Goal: Task Accomplishment & Management: Use online tool/utility

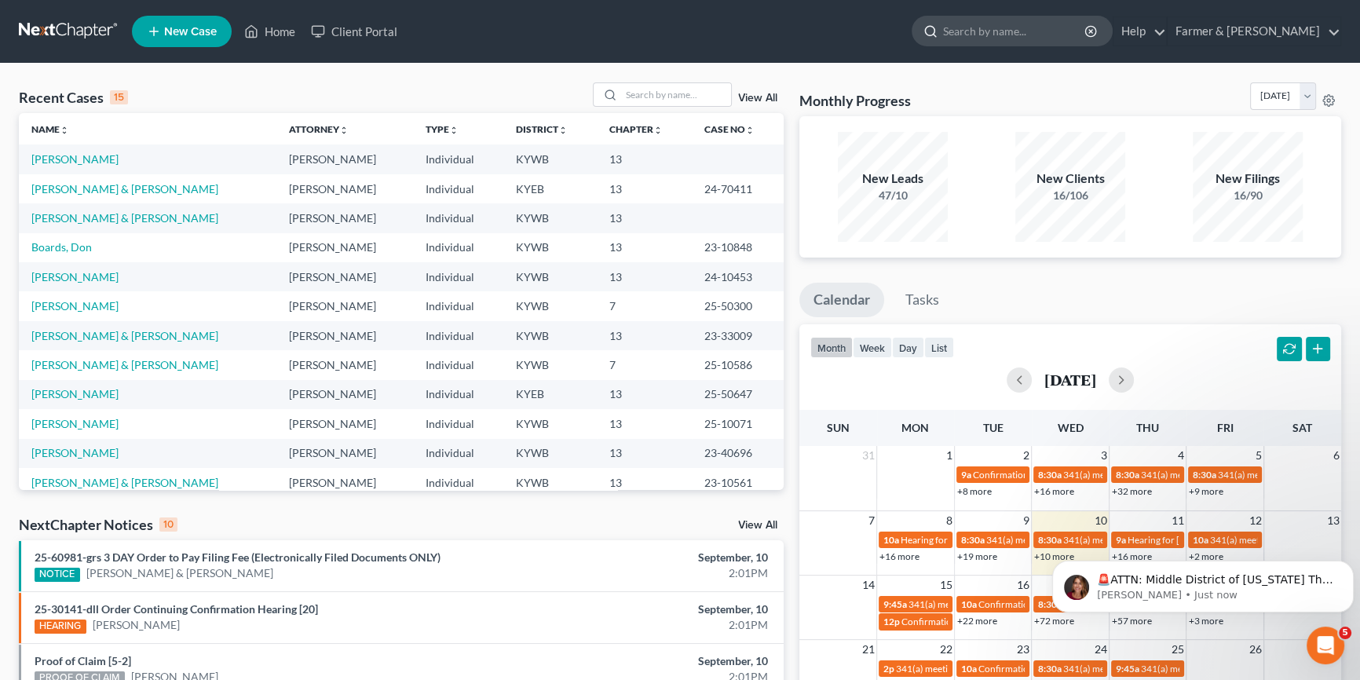
click at [1018, 33] on input "search" at bounding box center [1015, 30] width 144 height 29
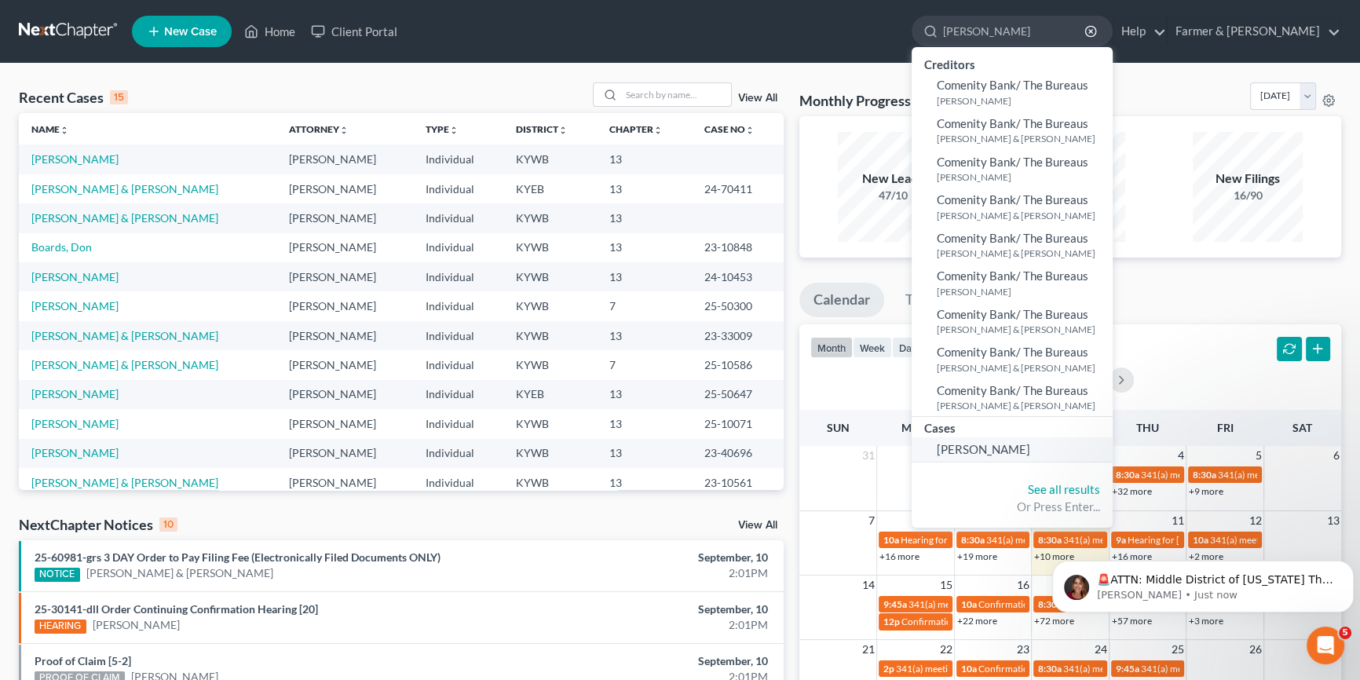
type input "[PERSON_NAME]"
click at [1030, 444] on span "[PERSON_NAME]" at bounding box center [983, 449] width 93 height 14
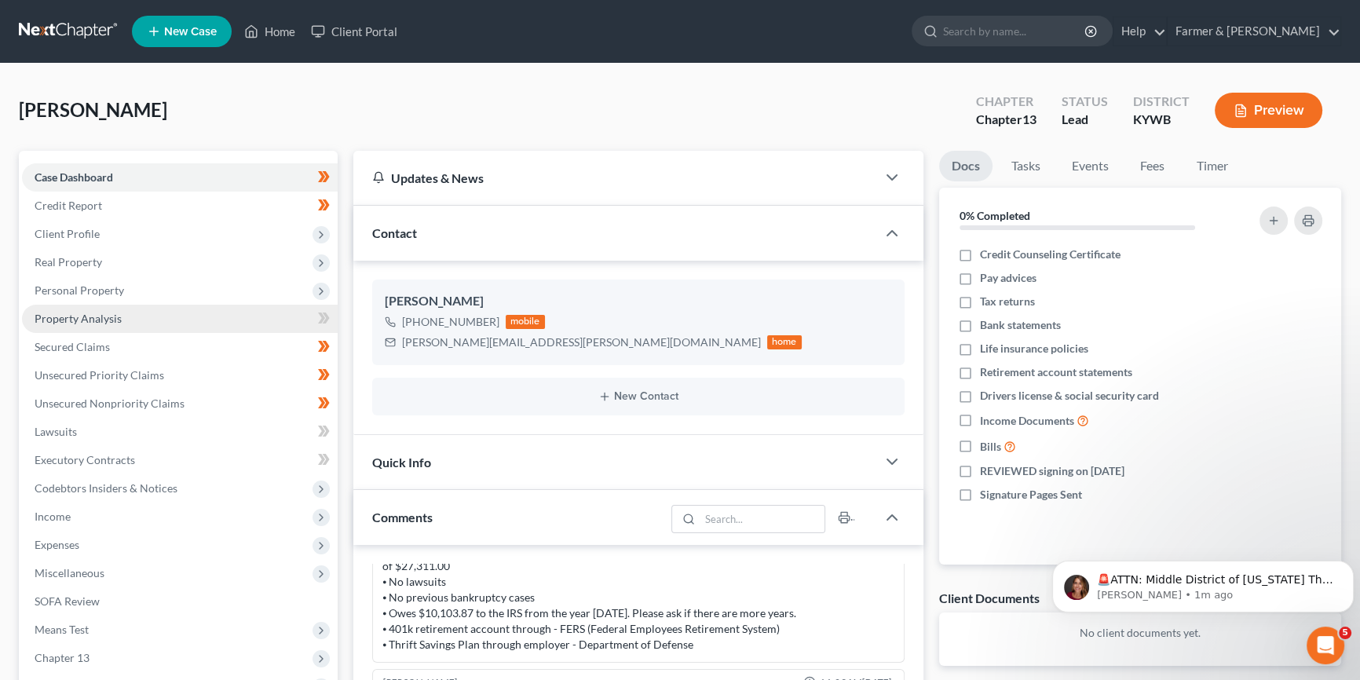
click at [110, 317] on span "Property Analysis" at bounding box center [78, 318] width 87 height 13
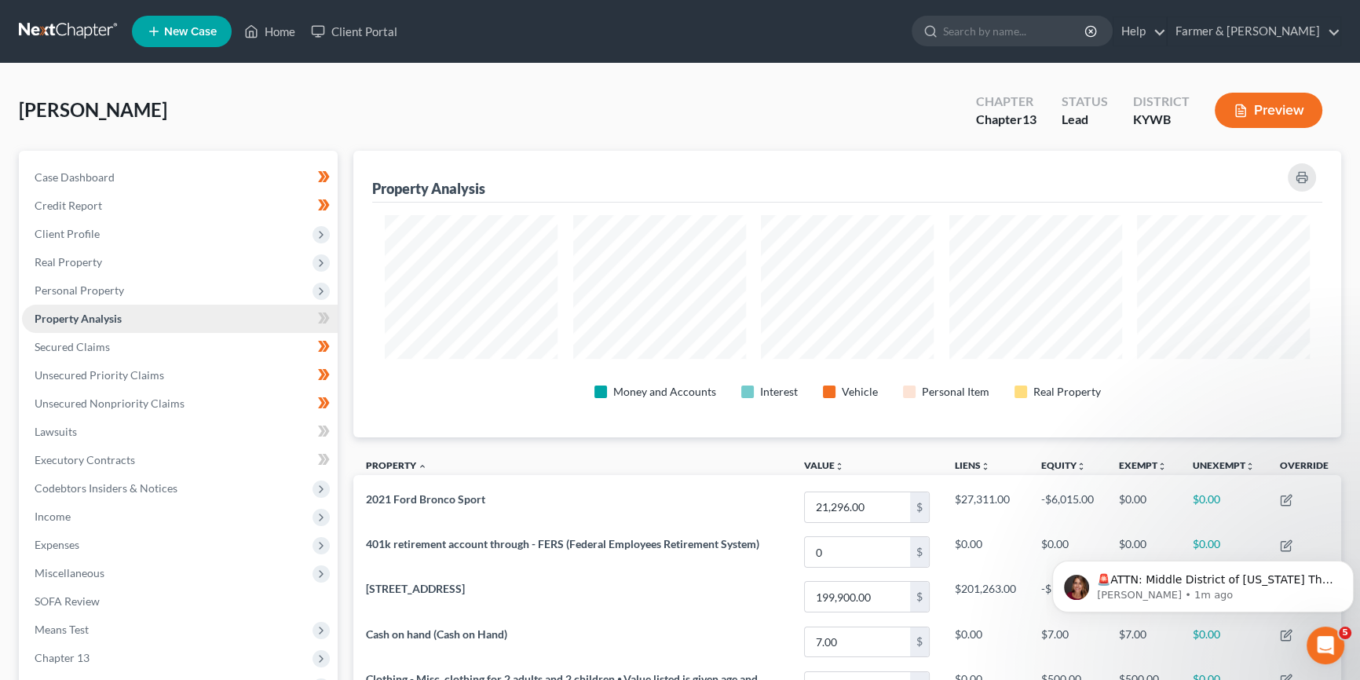
scroll to position [287, 987]
click at [116, 347] on link "Secured Claims" at bounding box center [180, 347] width 316 height 28
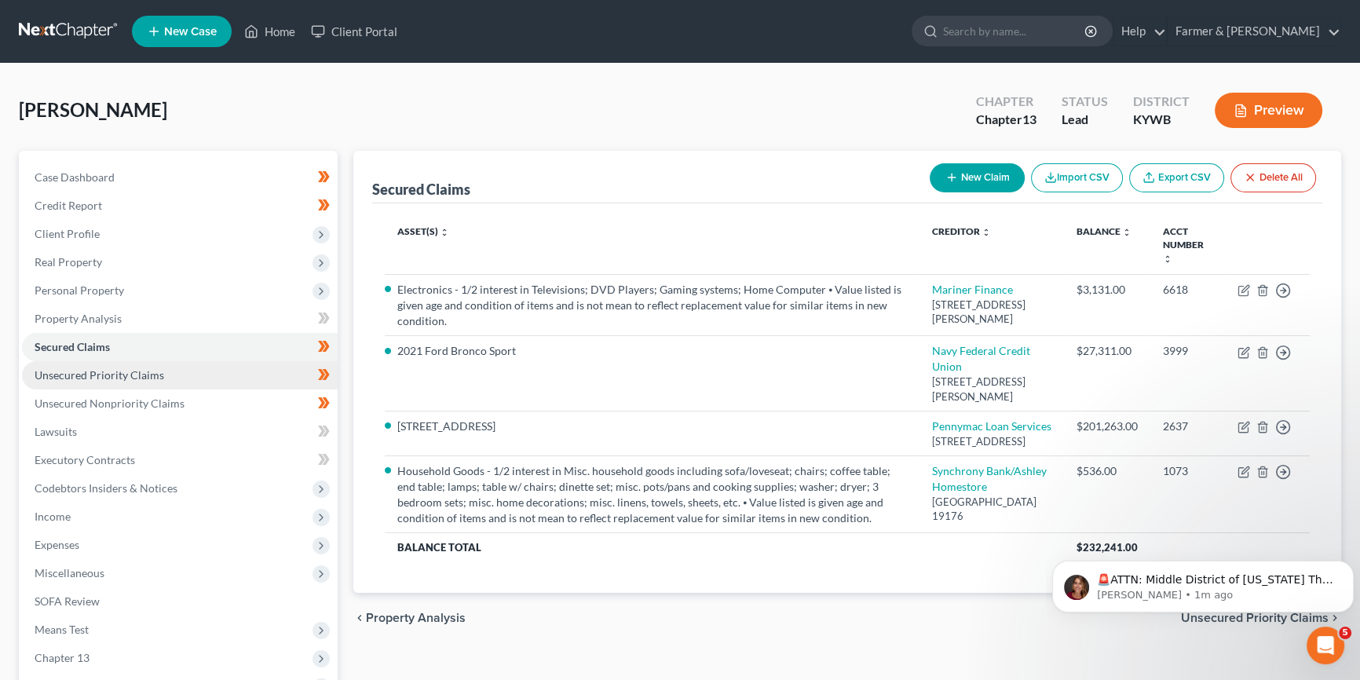
click at [86, 376] on span "Unsecured Priority Claims" at bounding box center [100, 374] width 130 height 13
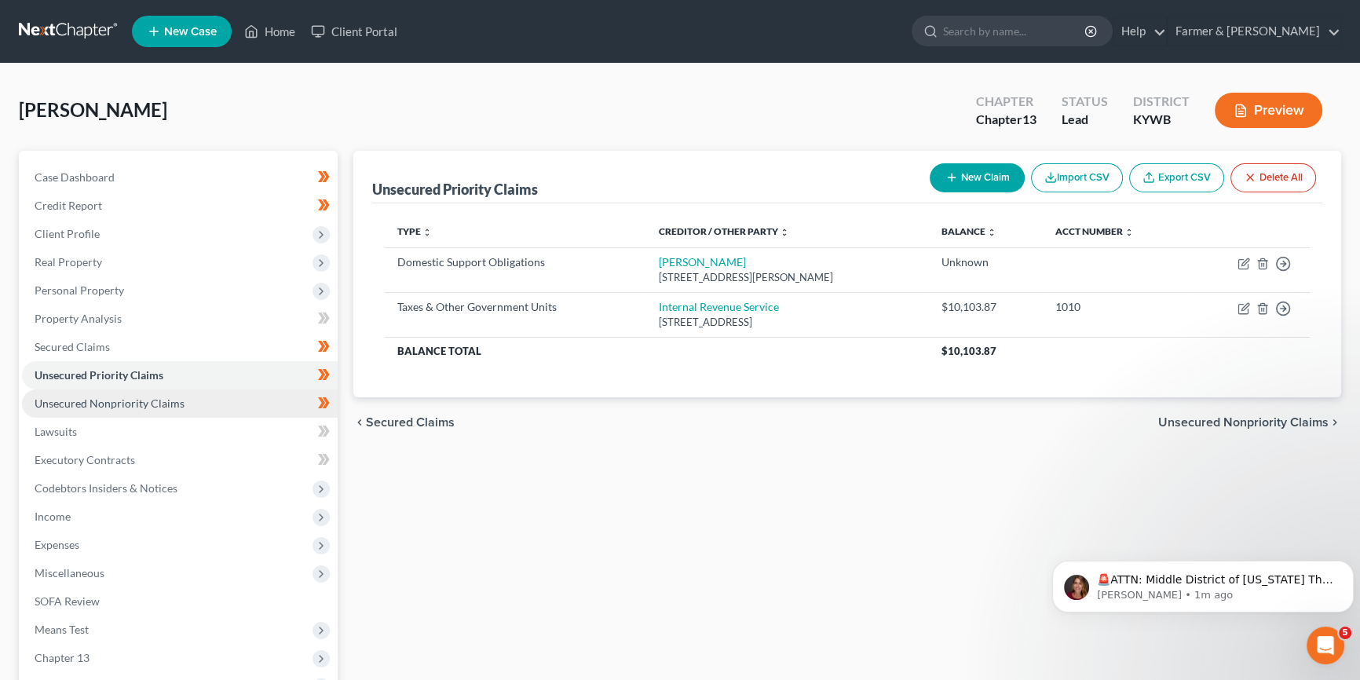
click at [128, 400] on span "Unsecured Nonpriority Claims" at bounding box center [110, 402] width 150 height 13
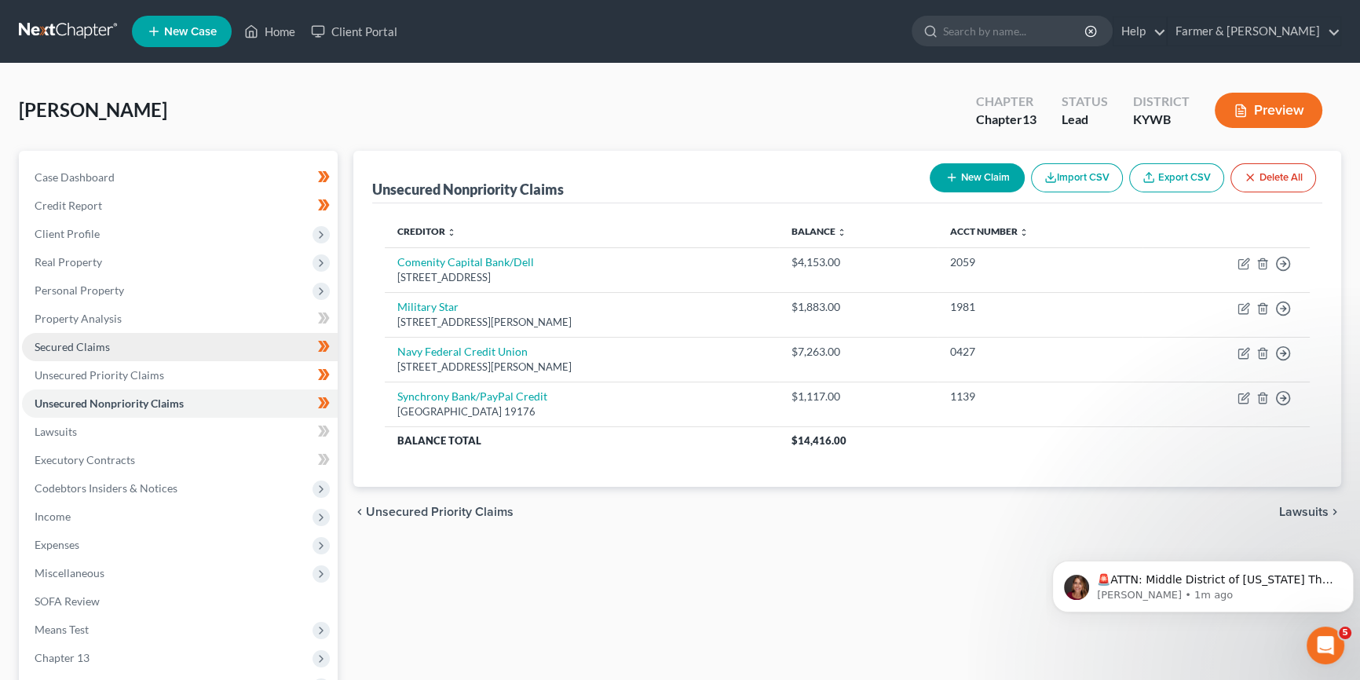
click at [109, 350] on link "Secured Claims" at bounding box center [180, 347] width 316 height 28
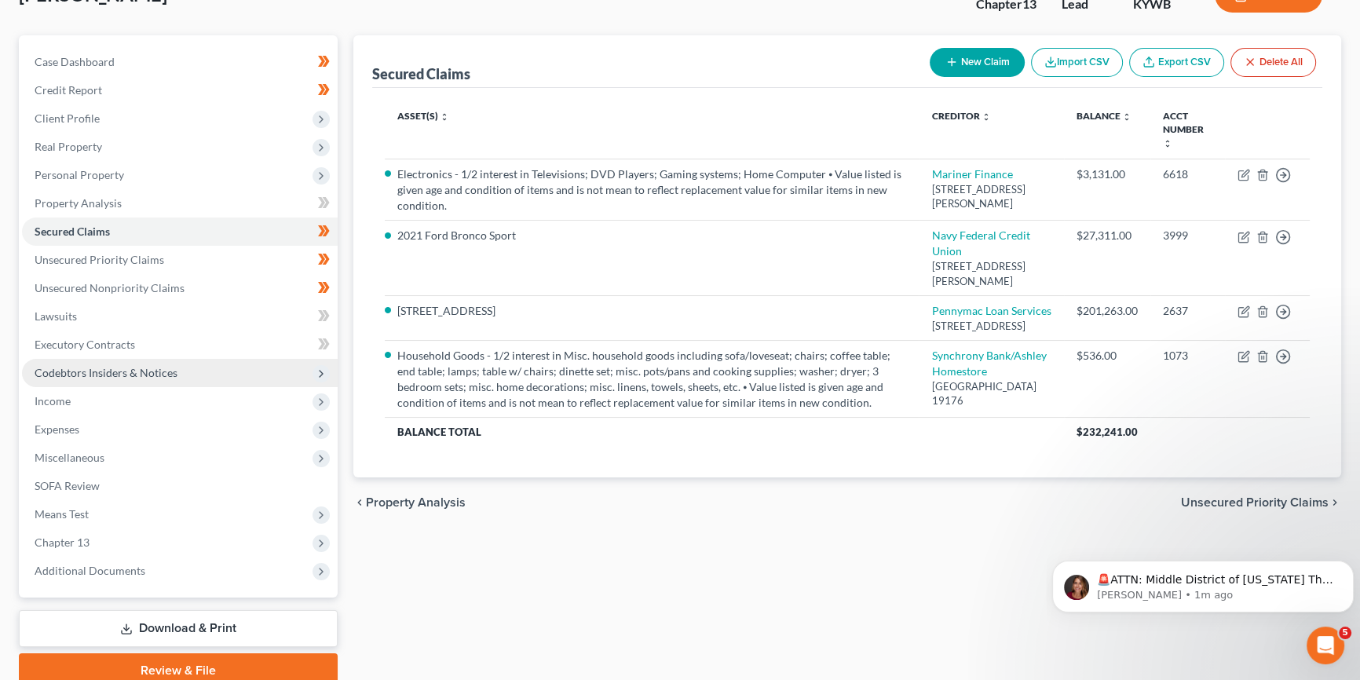
scroll to position [119, 0]
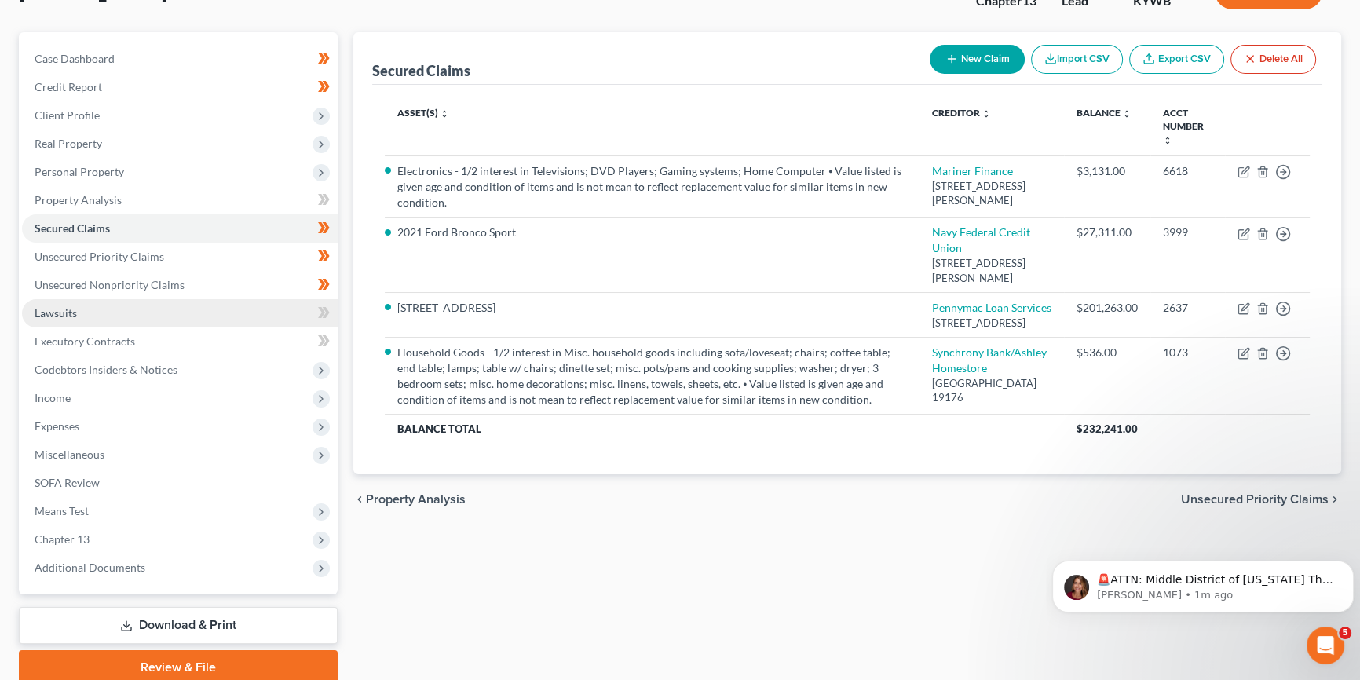
click at [87, 316] on link "Lawsuits" at bounding box center [180, 313] width 316 height 28
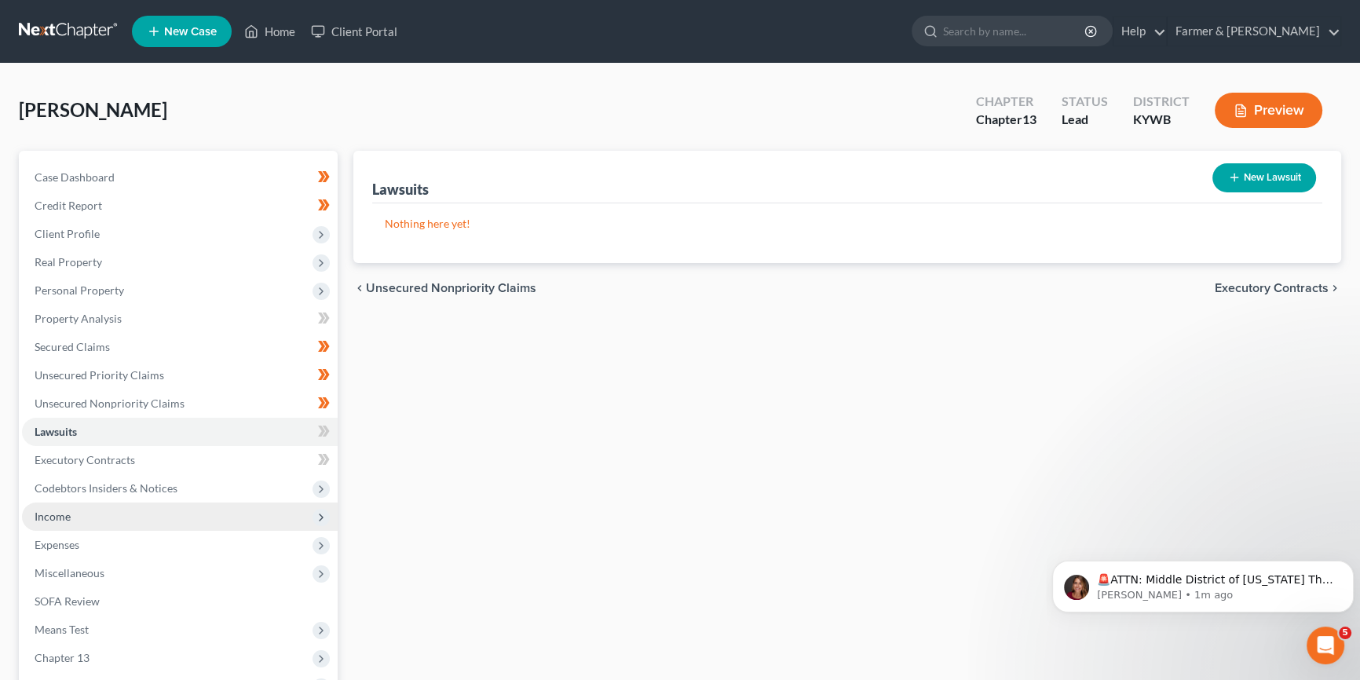
click at [73, 513] on span "Income" at bounding box center [180, 516] width 316 height 28
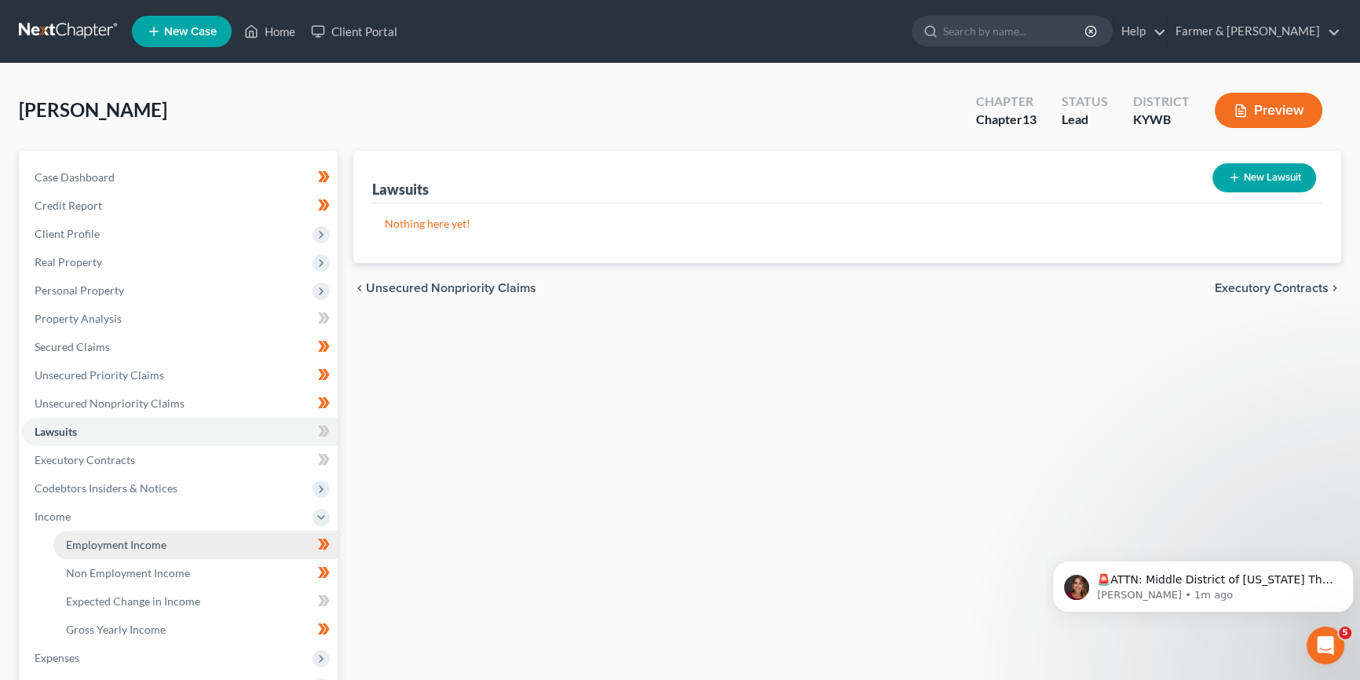
click at [129, 538] on span "Employment Income" at bounding box center [116, 544] width 100 height 13
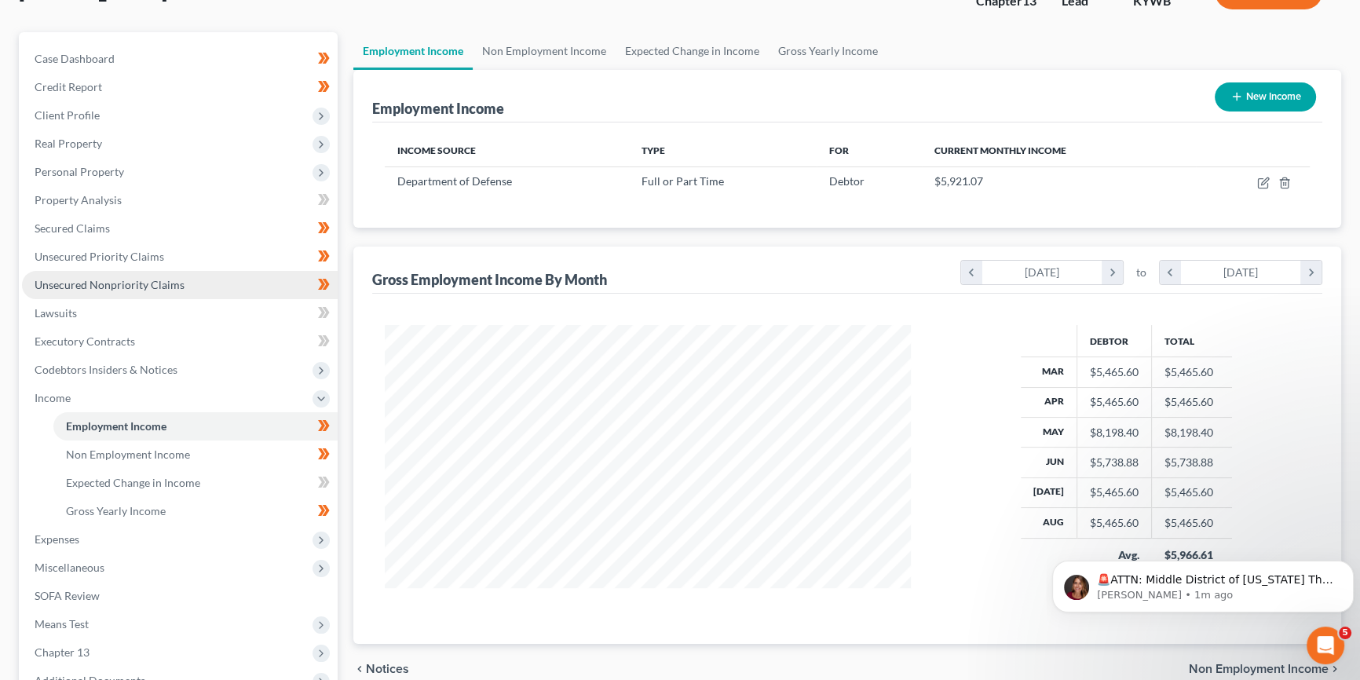
scroll to position [142, 0]
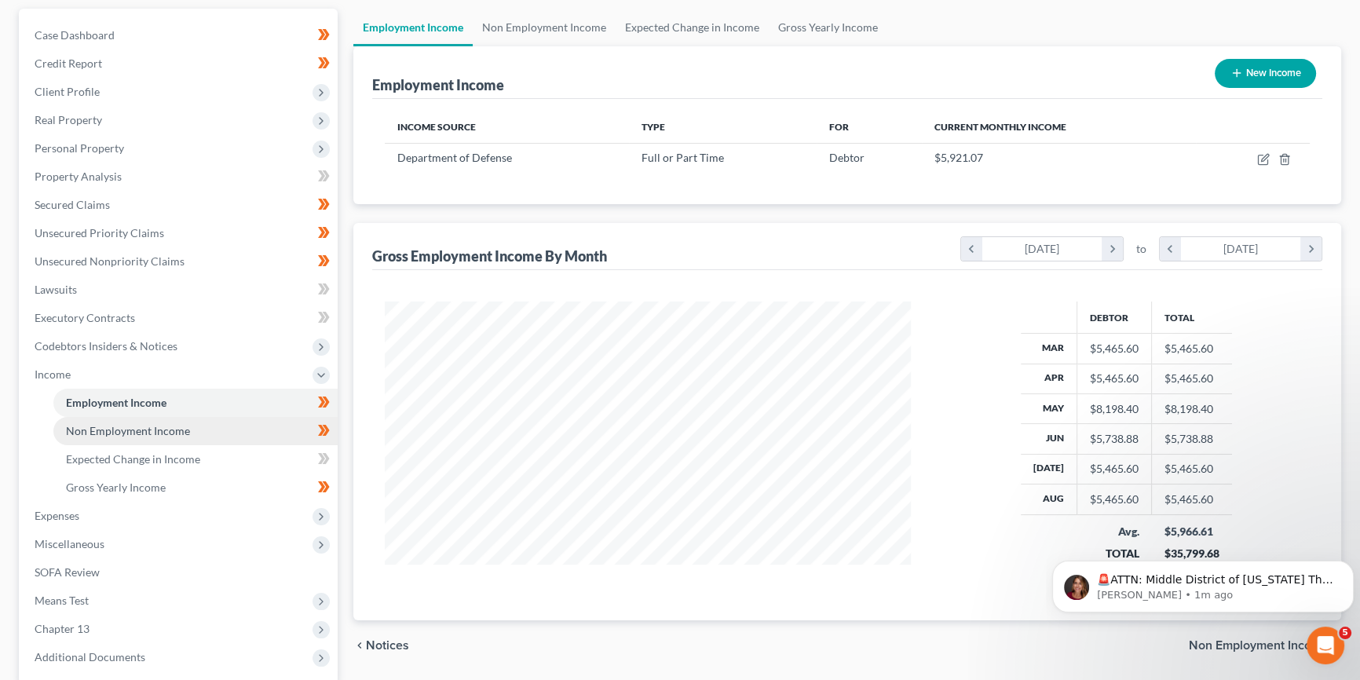
click at [169, 429] on span "Non Employment Income" at bounding box center [128, 430] width 124 height 13
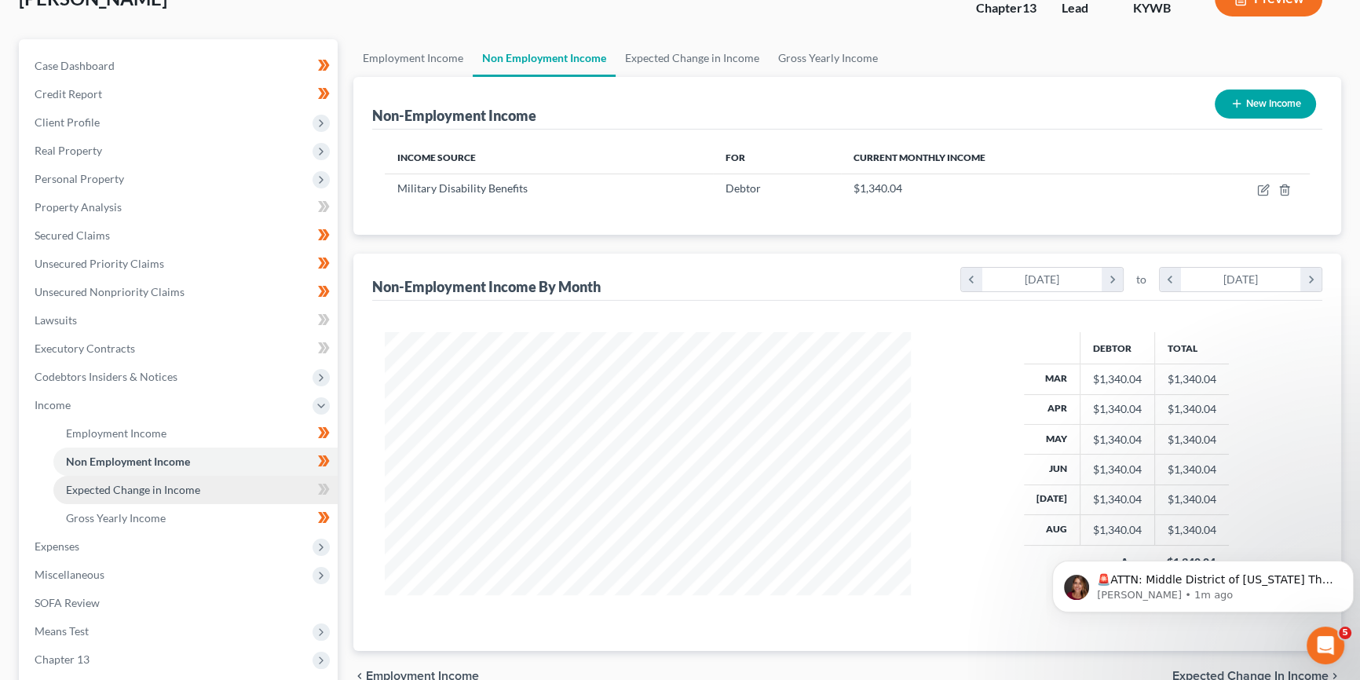
scroll to position [119, 0]
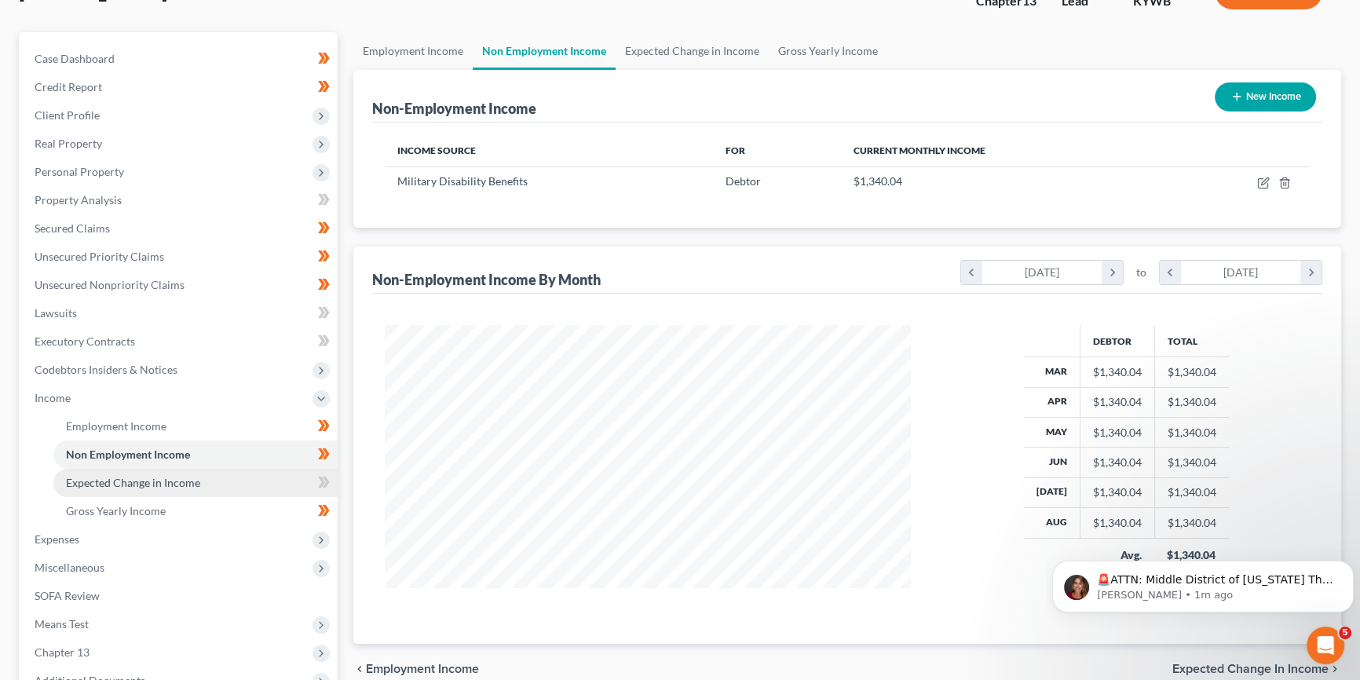
click at [156, 482] on span "Expected Change in Income" at bounding box center [133, 482] width 134 height 13
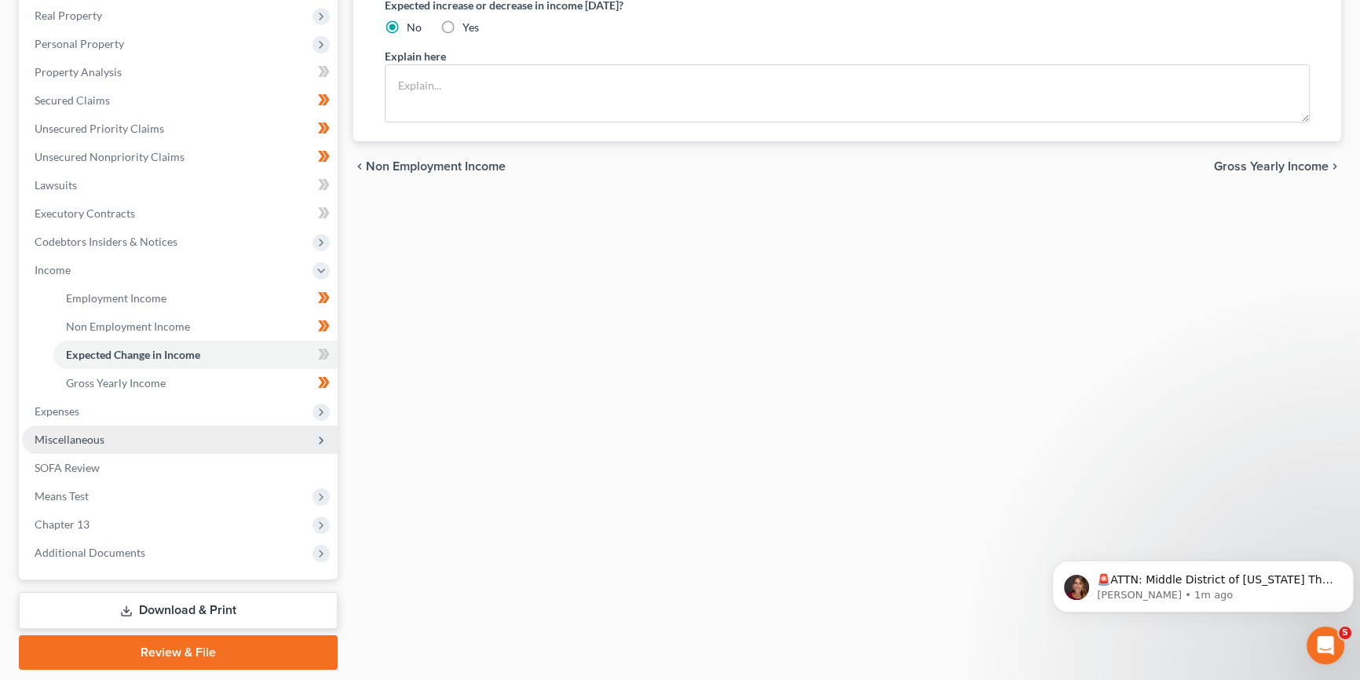
scroll to position [261, 0]
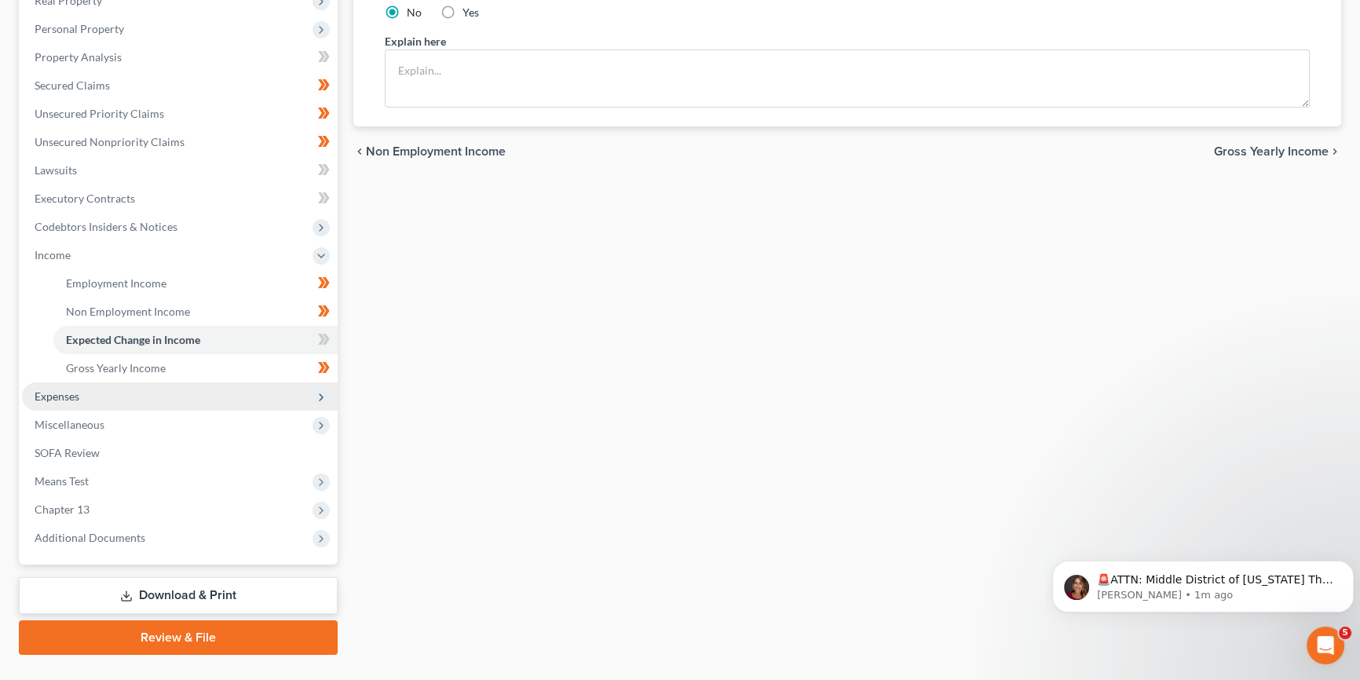
click at [88, 392] on span "Expenses" at bounding box center [180, 396] width 316 height 28
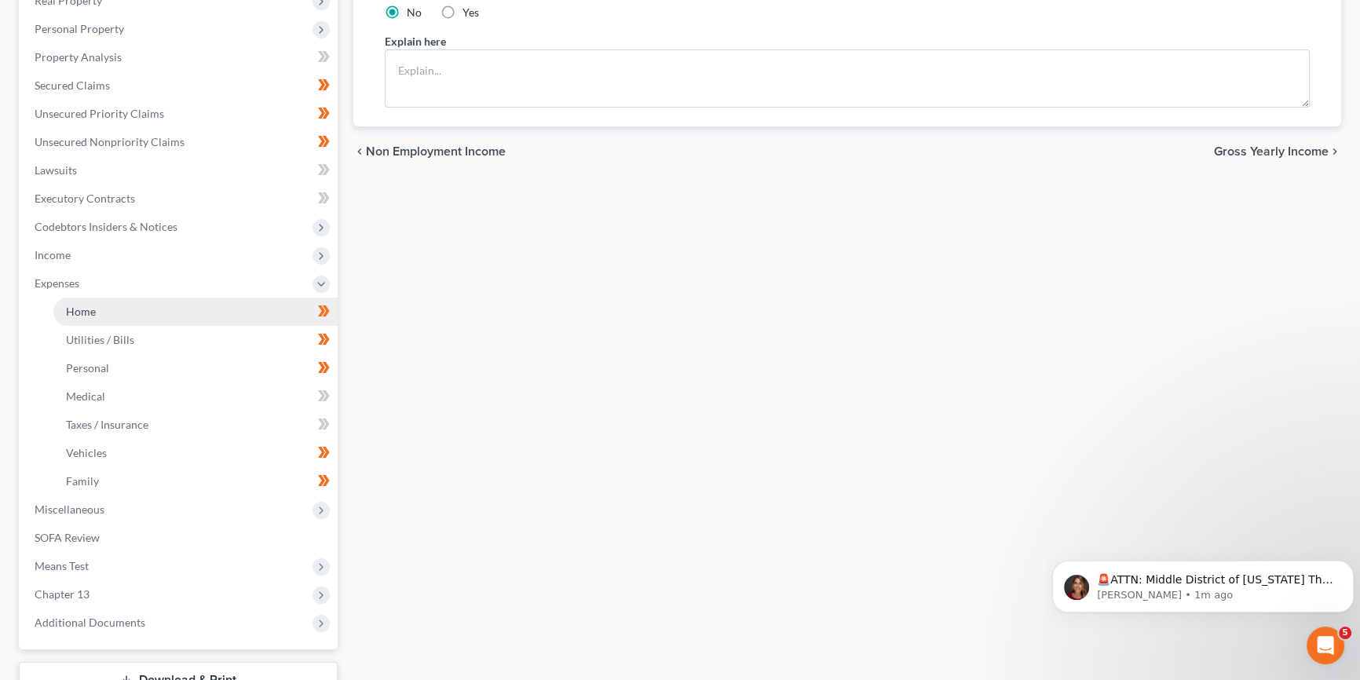
click at [138, 306] on link "Home" at bounding box center [195, 312] width 284 height 28
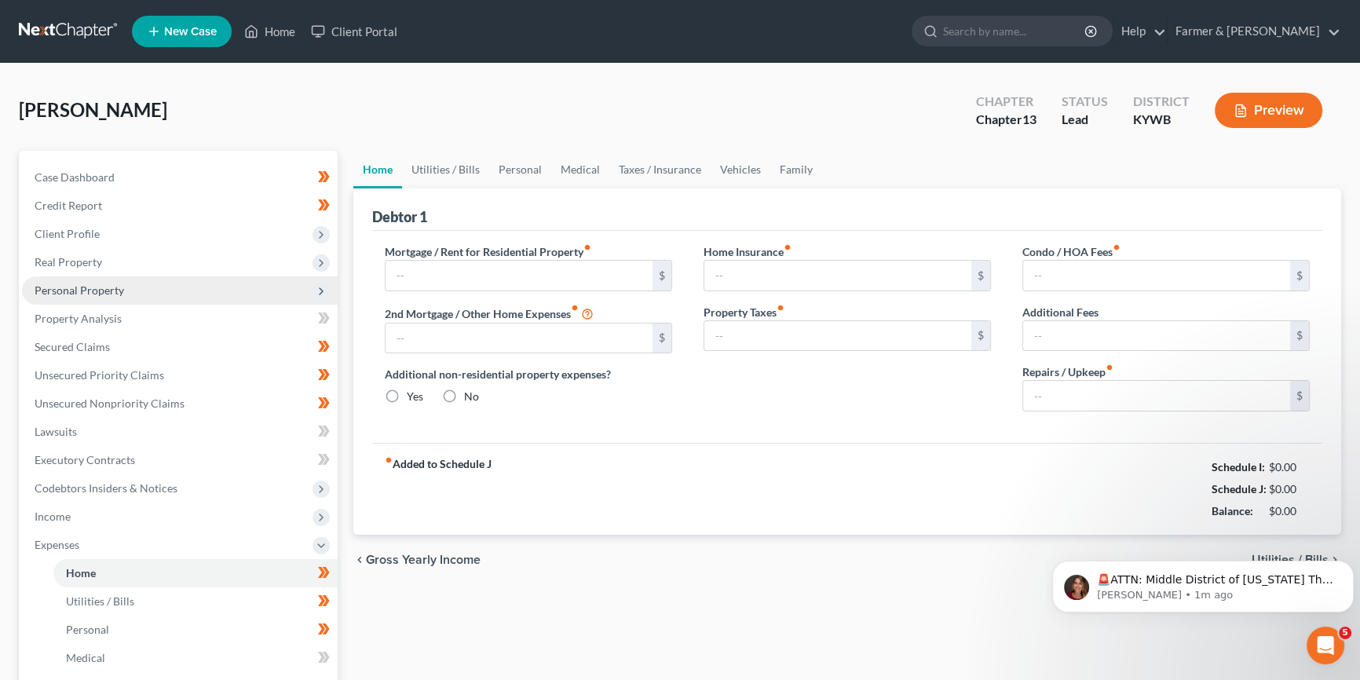
type input "1,598.44"
type input "0.00"
radio input "true"
type input "0.00"
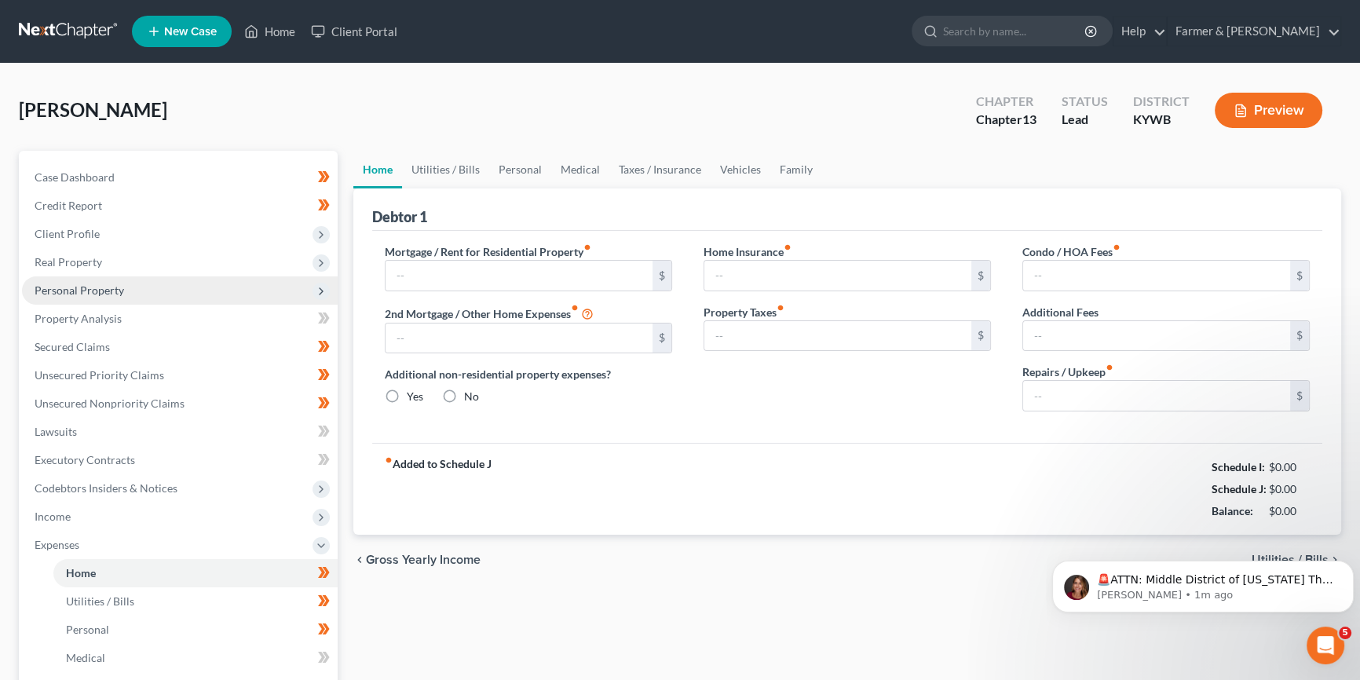
type input "0.00"
type input "100.00"
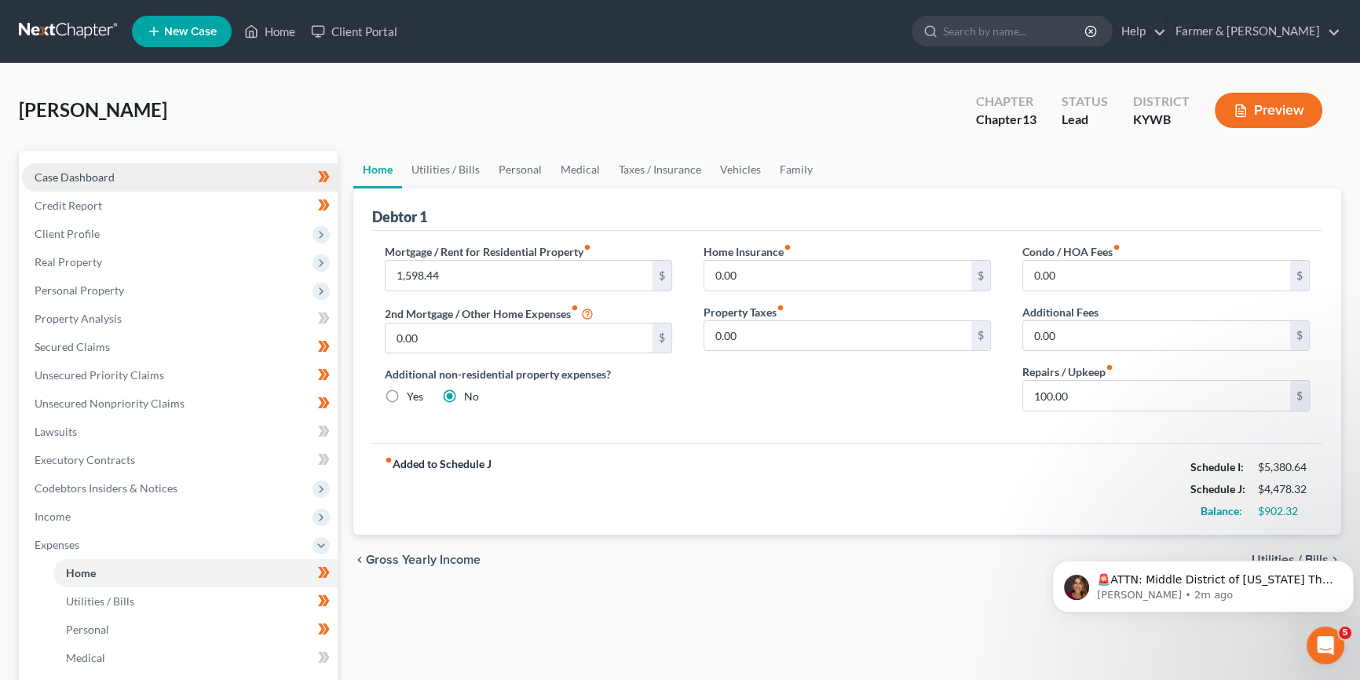
click at [120, 175] on link "Case Dashboard" at bounding box center [180, 177] width 316 height 28
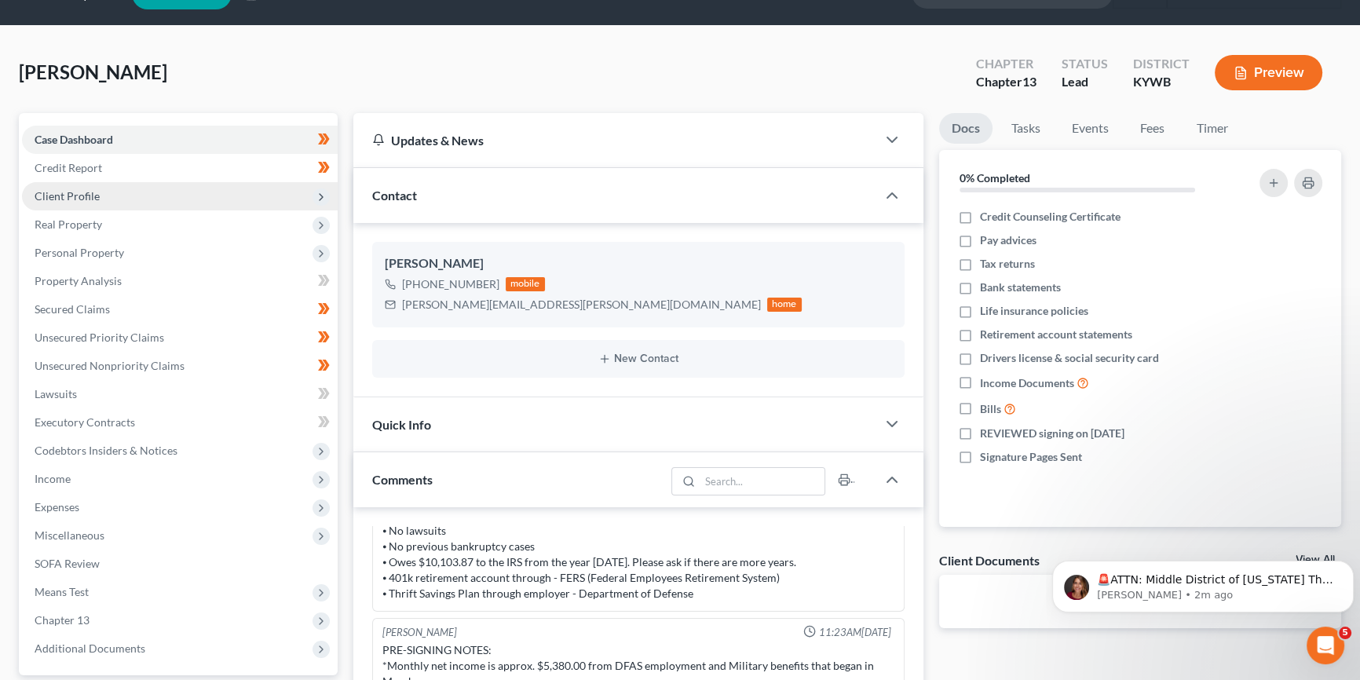
click at [129, 192] on span "Client Profile" at bounding box center [180, 196] width 316 height 28
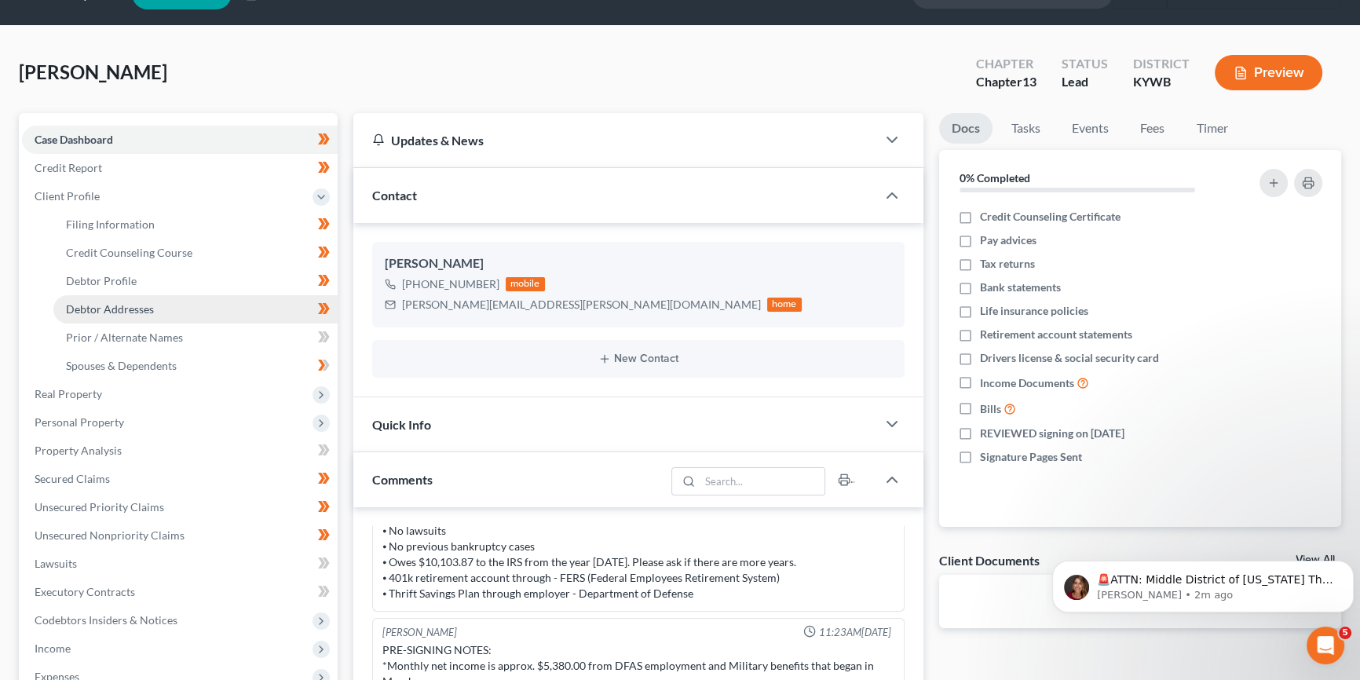
click at [135, 309] on span "Debtor Addresses" at bounding box center [110, 308] width 88 height 13
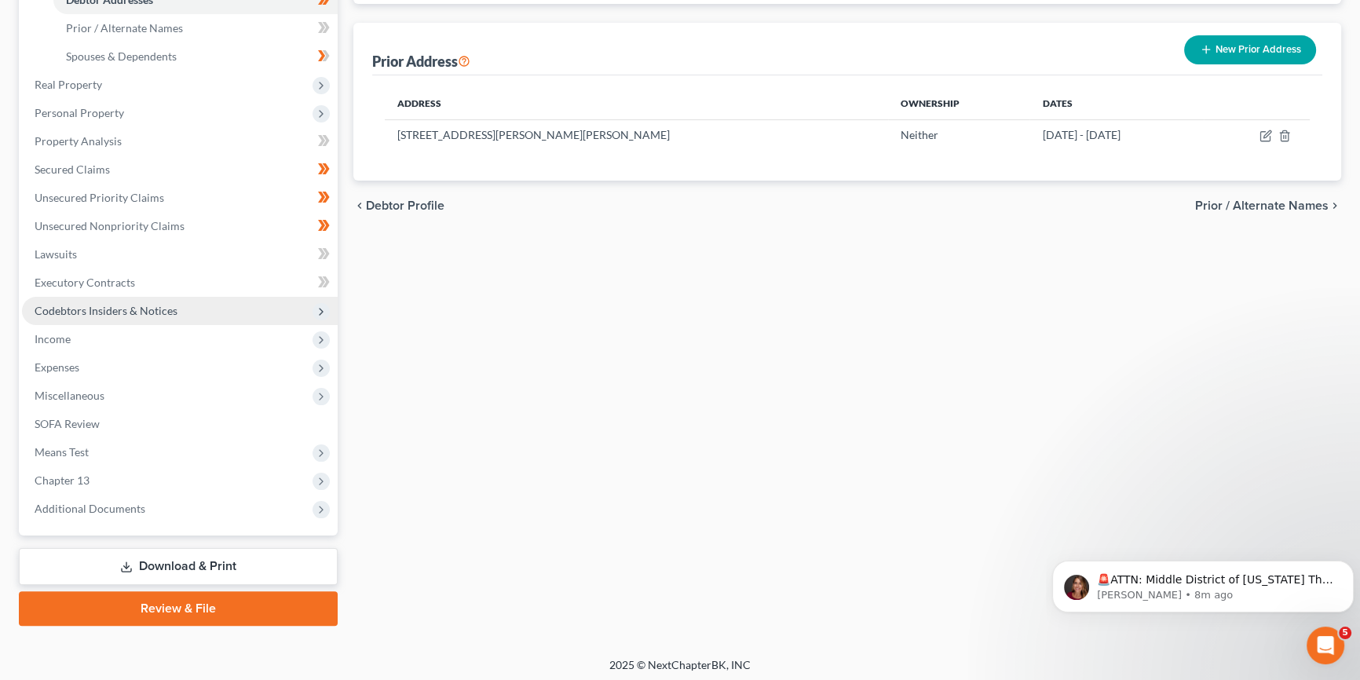
scroll to position [350, 0]
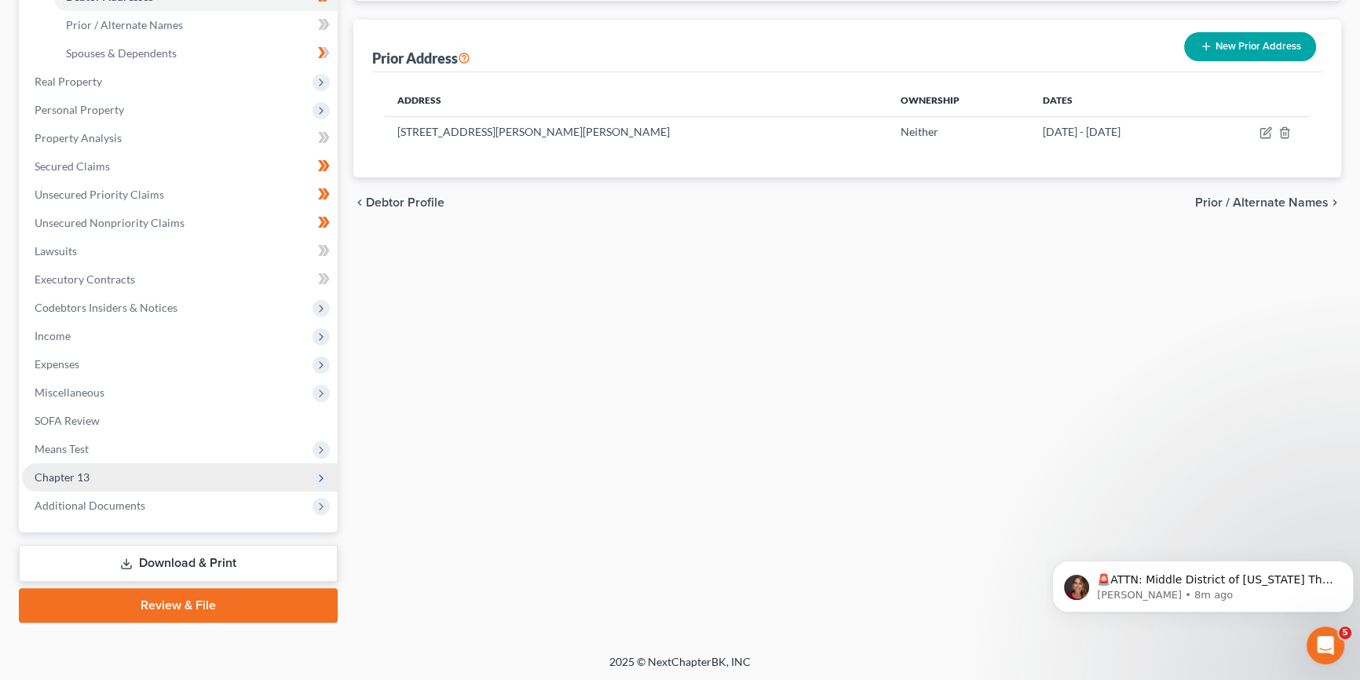
click at [118, 475] on span "Chapter 13" at bounding box center [180, 477] width 316 height 28
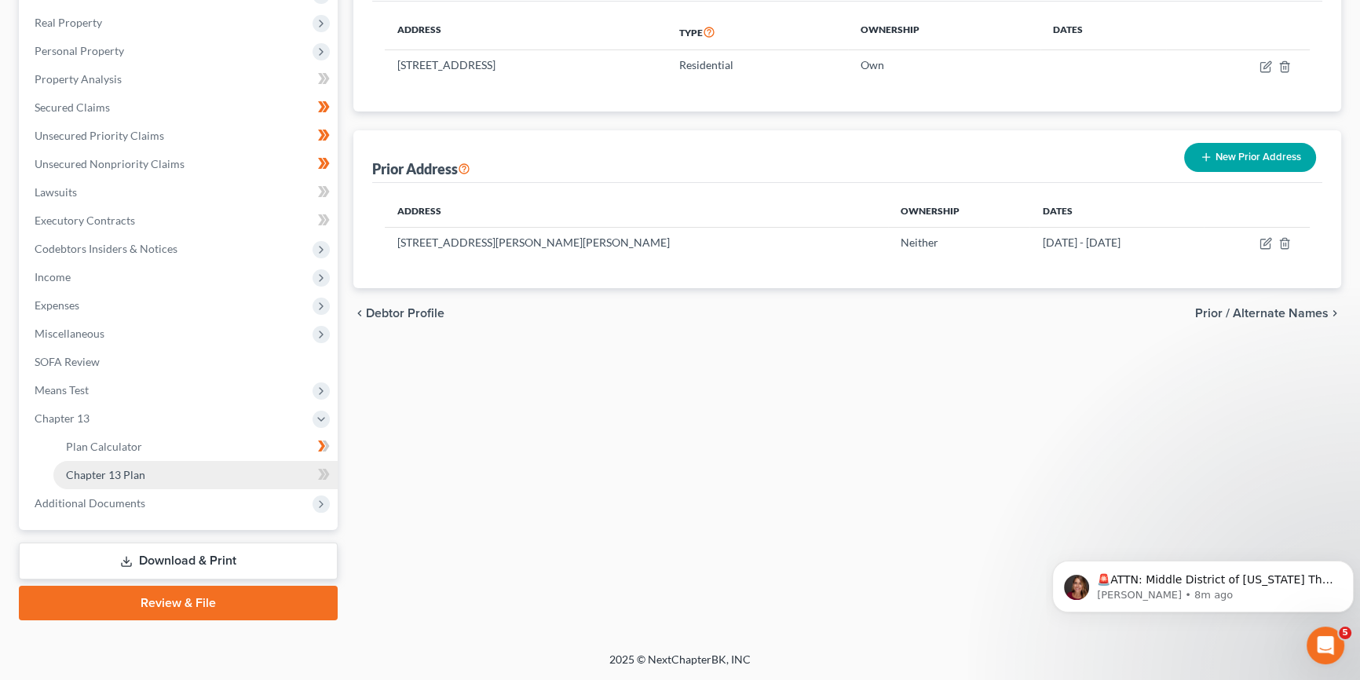
scroll to position [237, 0]
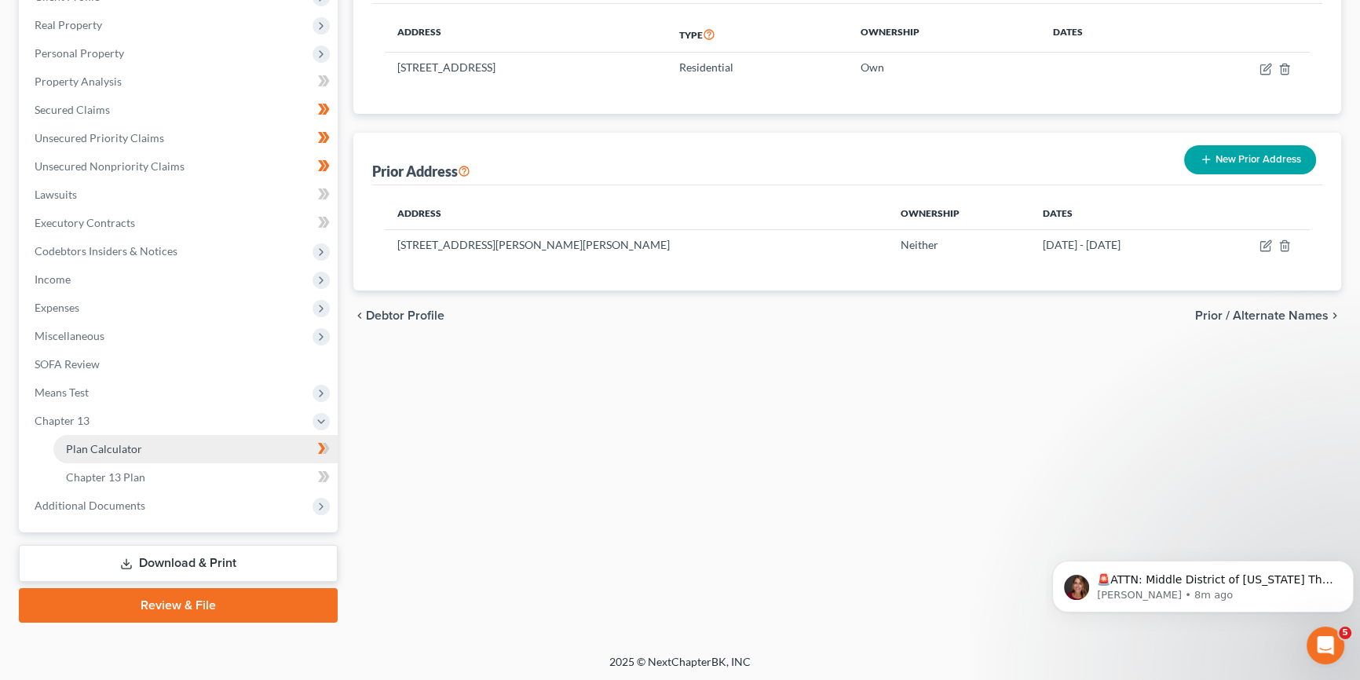
click at [131, 449] on span "Plan Calculator" at bounding box center [104, 448] width 76 height 13
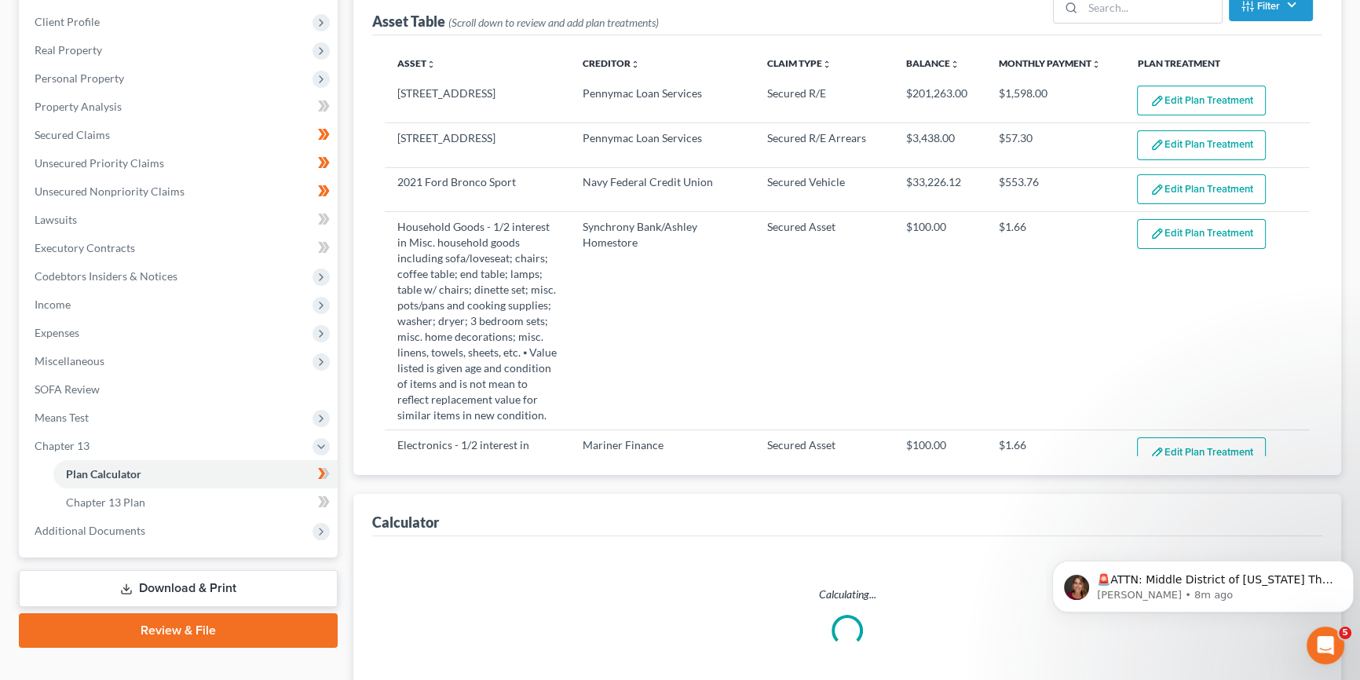
select select "59"
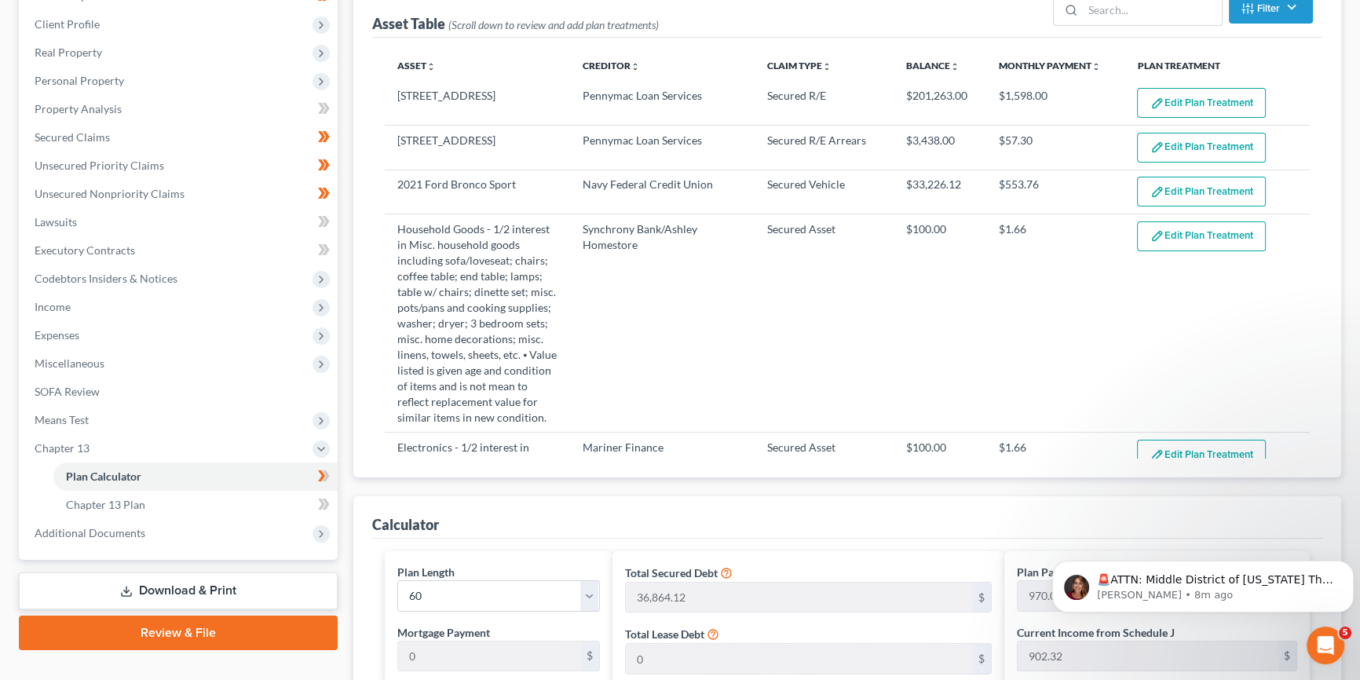
scroll to position [214, 0]
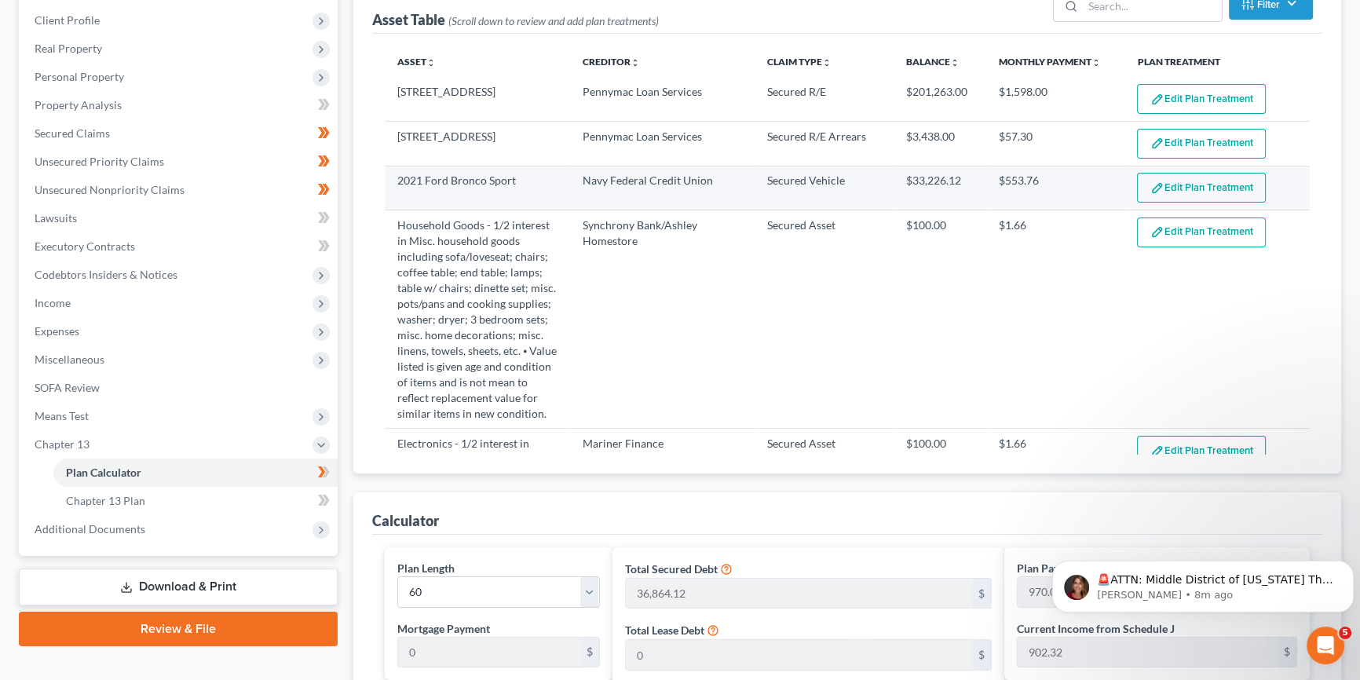
click at [1199, 184] on button "Edit Plan Treatment" at bounding box center [1201, 188] width 129 height 30
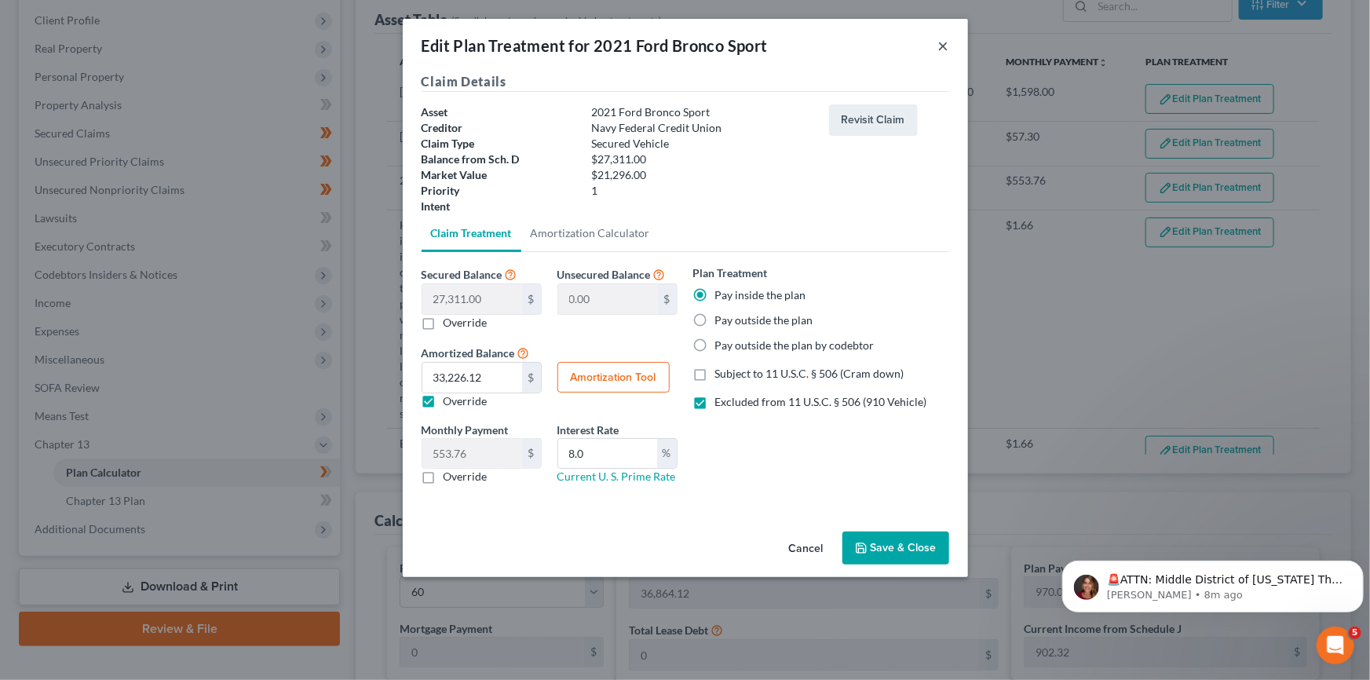
click at [944, 44] on button "×" at bounding box center [943, 45] width 11 height 19
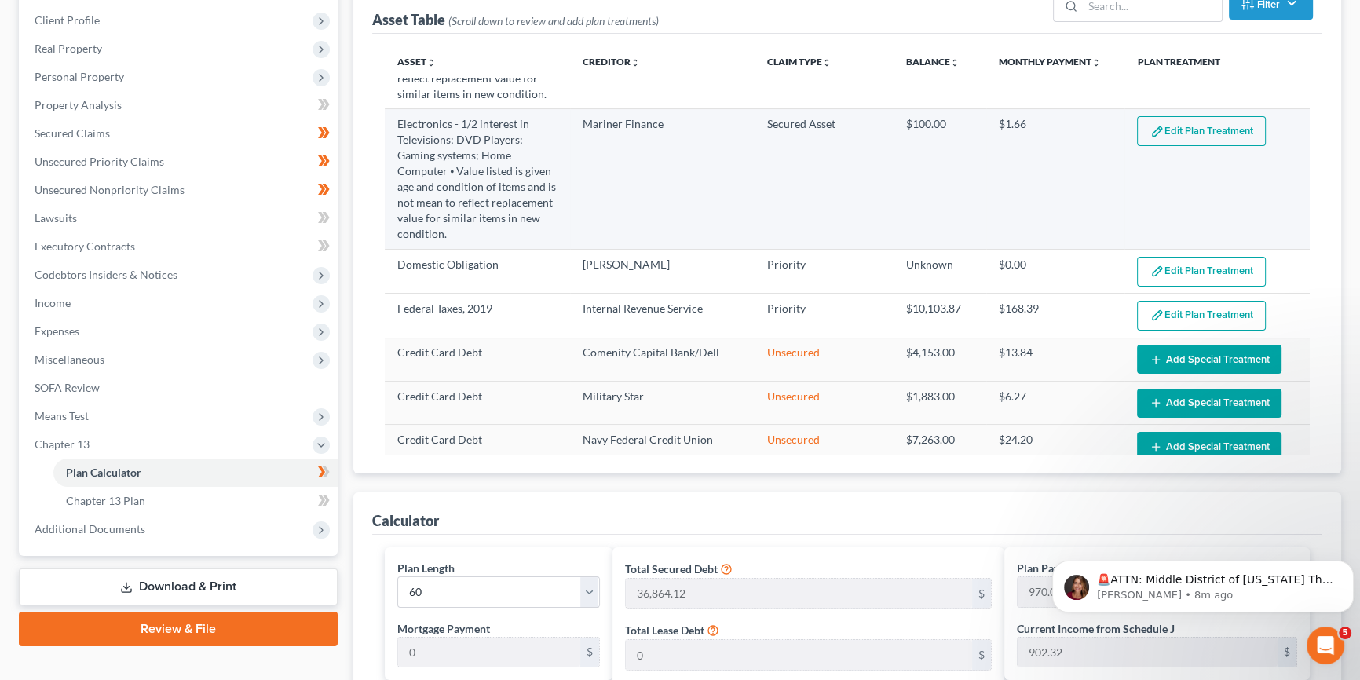
scroll to position [309, 0]
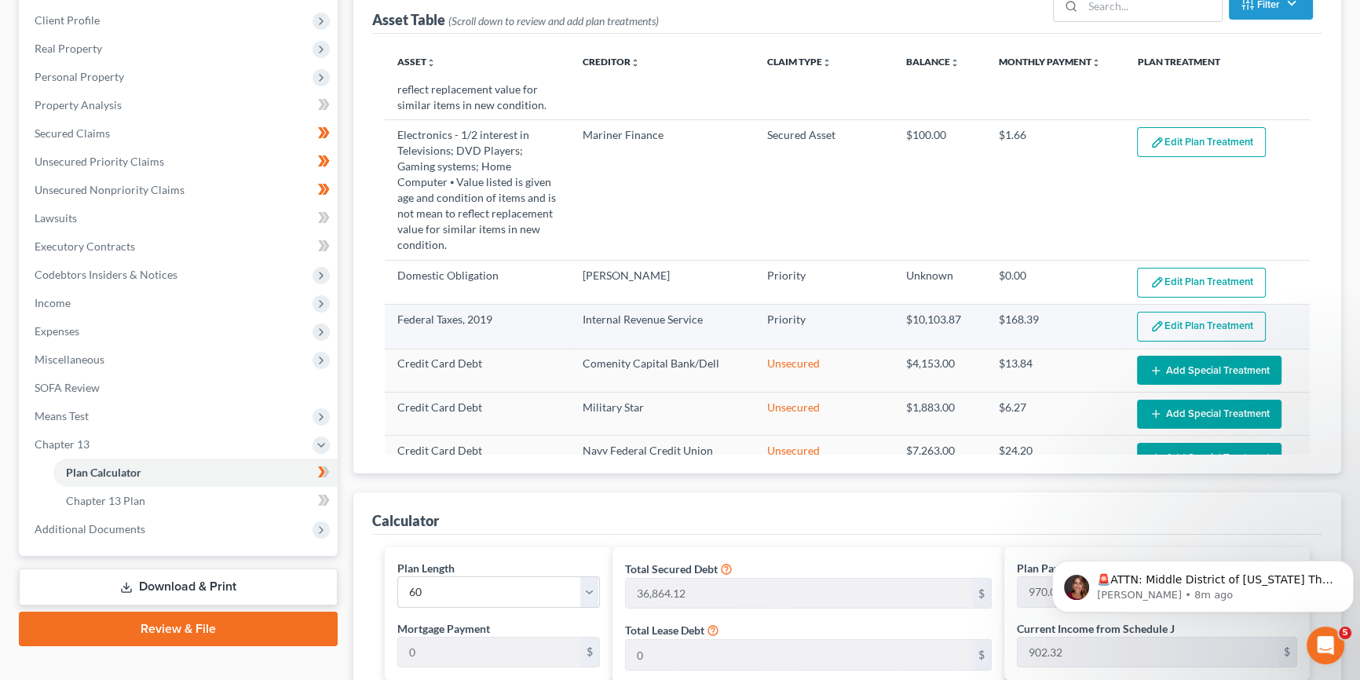
click at [1191, 336] on button "Edit Plan Treatment" at bounding box center [1201, 327] width 129 height 30
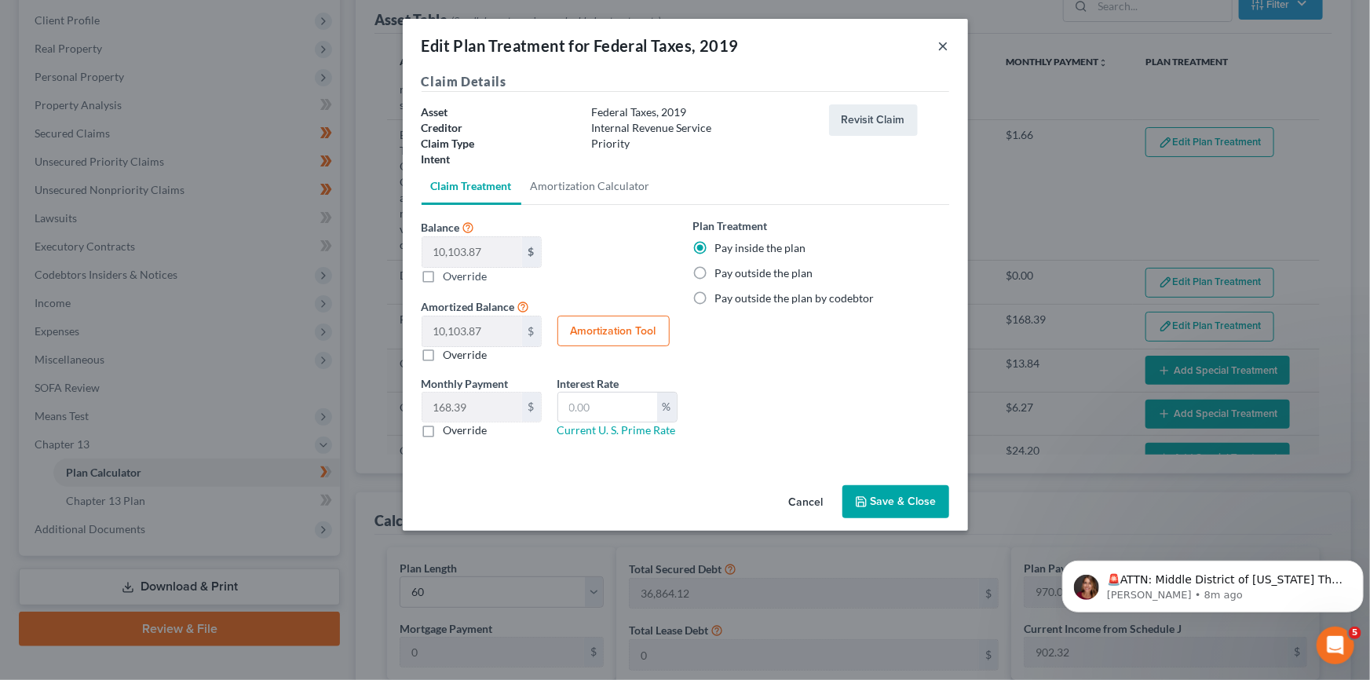
click at [938, 46] on button "×" at bounding box center [943, 45] width 11 height 19
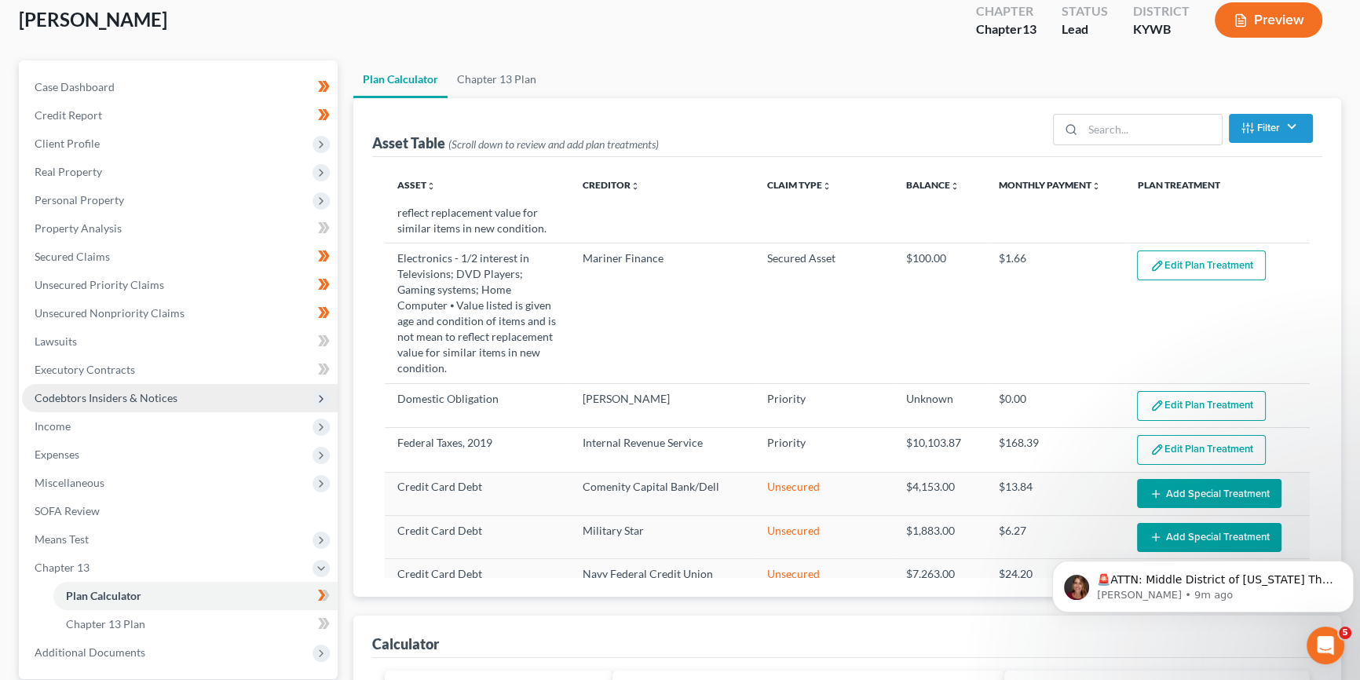
scroll to position [0, 0]
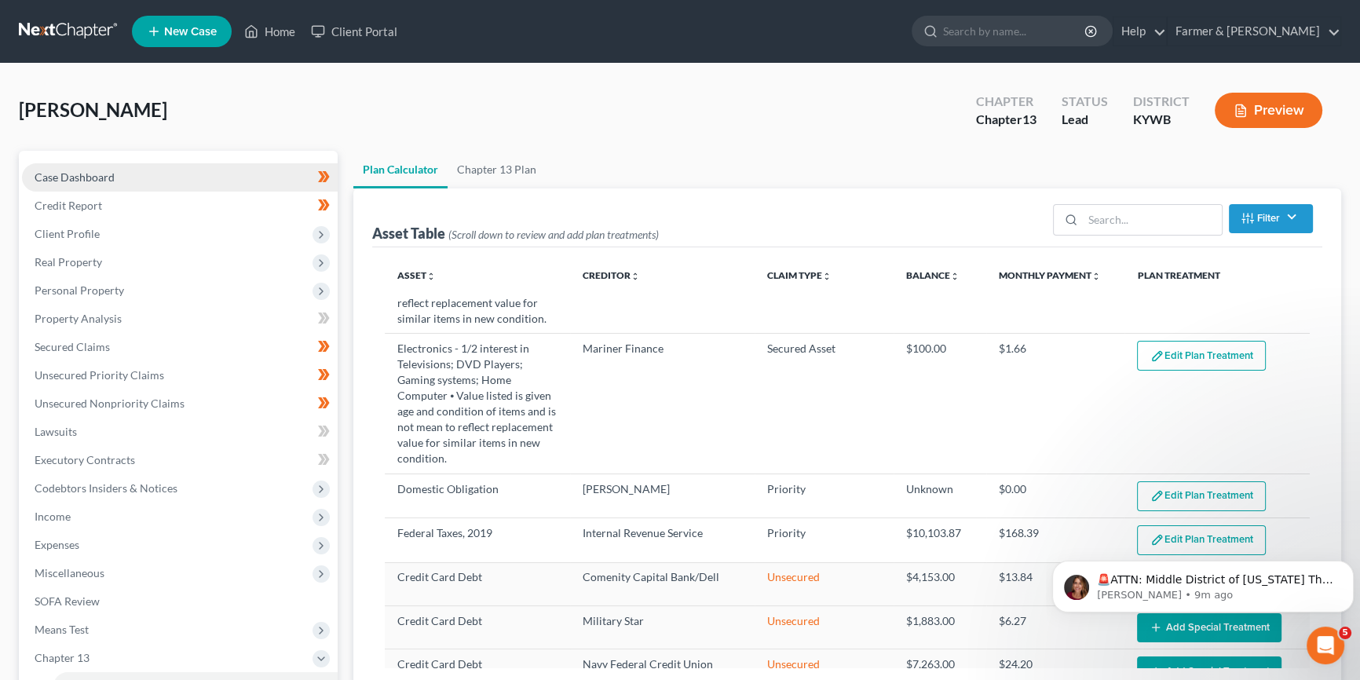
click at [137, 178] on link "Case Dashboard" at bounding box center [180, 177] width 316 height 28
